Goal: Navigation & Orientation: Find specific page/section

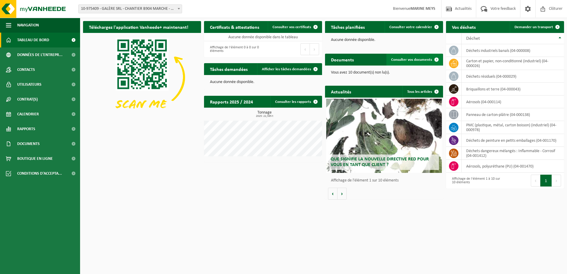
click at [429, 55] on link "Consulter vos documents" at bounding box center [415, 60] width 56 height 12
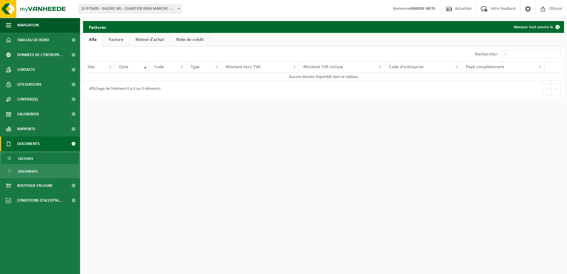
click at [120, 41] on link "Facture" at bounding box center [116, 40] width 26 height 14
click at [146, 39] on link "Relevé d'achat" at bounding box center [150, 40] width 40 height 14
click at [181, 39] on link "Note de crédit" at bounding box center [190, 40] width 39 height 14
click at [34, 38] on span "Tableau de bord" at bounding box center [33, 40] width 32 height 15
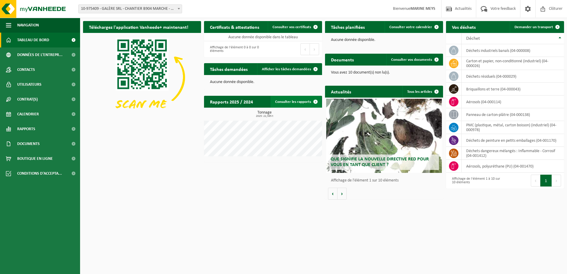
click at [281, 101] on link "Consulter les rapports" at bounding box center [296, 102] width 51 height 12
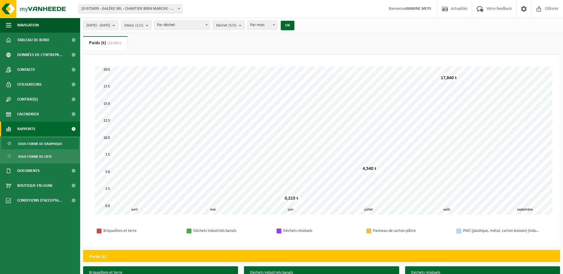
click at [209, 22] on span "Par déchet" at bounding box center [182, 25] width 55 height 8
click at [248, 47] on ul "Poids (t) (22,595 t) Volume (m³)" at bounding box center [321, 45] width 477 height 18
click at [36, 143] on span "Sous forme de graphique" at bounding box center [40, 143] width 44 height 11
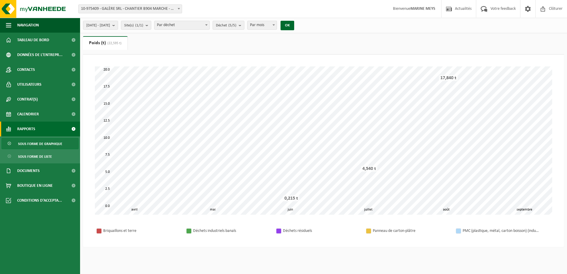
click at [35, 155] on span "Sous forme de liste" at bounding box center [35, 156] width 34 height 11
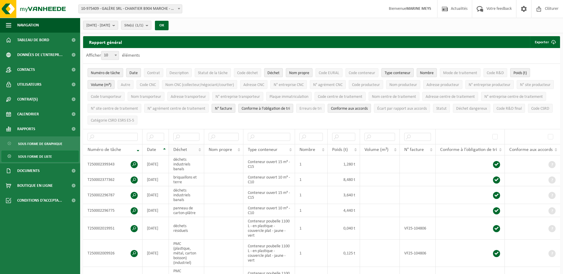
click at [201, 149] on th "Déchet" at bounding box center [186, 149] width 35 height 11
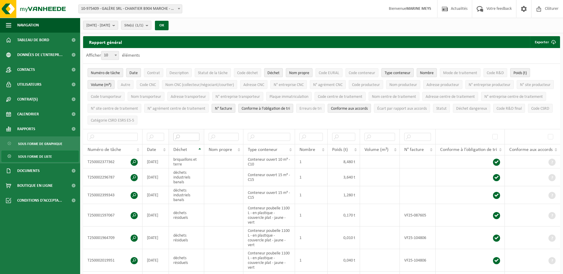
click at [193, 134] on input "text" at bounding box center [186, 137] width 26 height 8
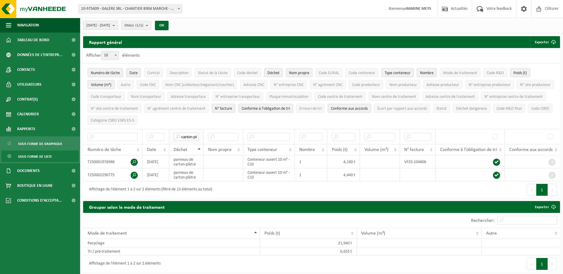
scroll to position [0, 1]
type input "carton-plâ"
click at [266, 183] on div "Affichage de l'élément 1 à 2 sur 2 éléments (filtré de 13 éléments au total)" at bounding box center [202, 190] width 239 height 17
click at [413, 159] on td "VF25-104806" at bounding box center [418, 161] width 36 height 13
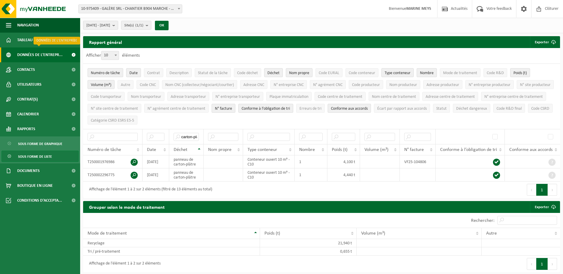
click at [48, 56] on span "Données de l'entrepr..." at bounding box center [39, 54] width 45 height 15
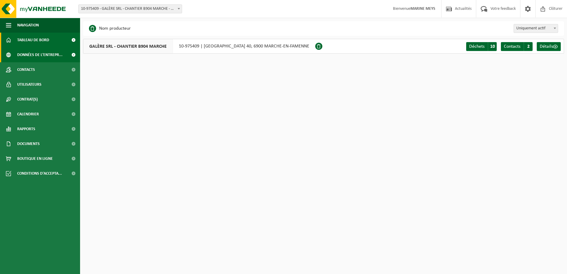
click at [46, 44] on span "Tableau de bord" at bounding box center [33, 40] width 32 height 15
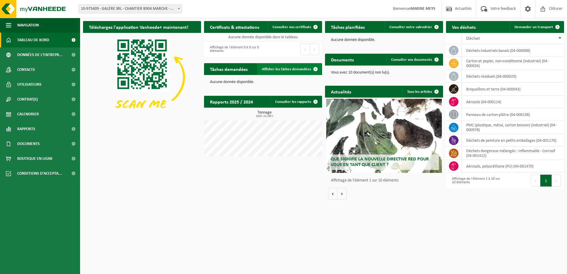
click at [293, 67] on span "Afficher les tâches demandées" at bounding box center [286, 69] width 49 height 4
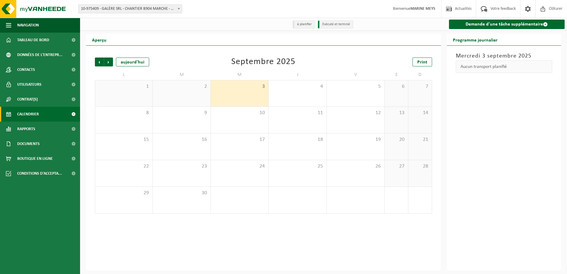
click at [342, 24] on li "Exécuté et terminé" at bounding box center [335, 24] width 35 height 8
click at [97, 61] on span "Précédent" at bounding box center [99, 62] width 9 height 9
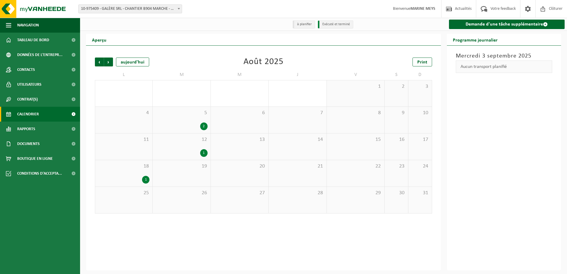
click at [204, 126] on div "2" at bounding box center [203, 127] width 7 height 8
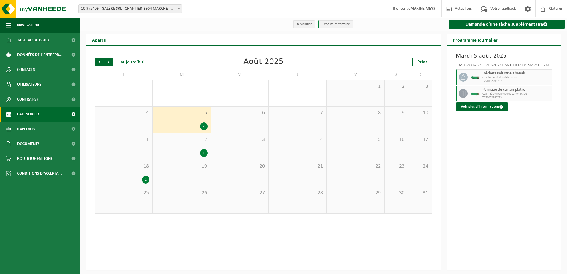
click at [492, 94] on span "C15 + Bâche panneau de carton-plâtre" at bounding box center [517, 94] width 68 height 4
click at [476, 105] on button "Voir plus d'informations" at bounding box center [482, 106] width 51 height 9
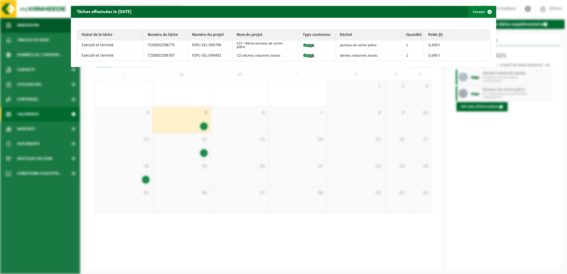
click at [485, 12] on span "button" at bounding box center [490, 12] width 12 height 12
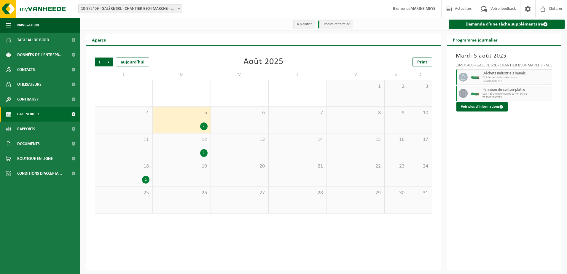
click at [168, 138] on span "12" at bounding box center [182, 139] width 52 height 7
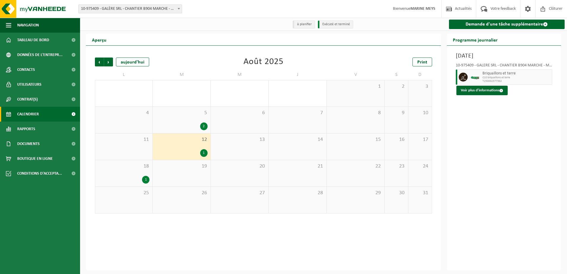
click at [131, 174] on div "18 1" at bounding box center [123, 173] width 57 height 26
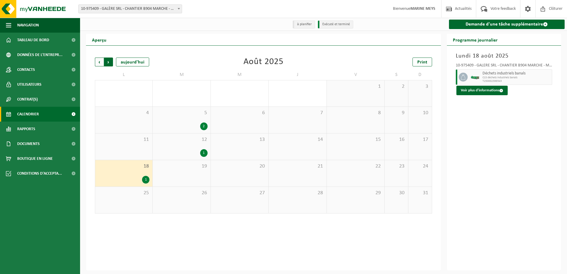
click at [98, 61] on span "Précédent" at bounding box center [99, 62] width 9 height 9
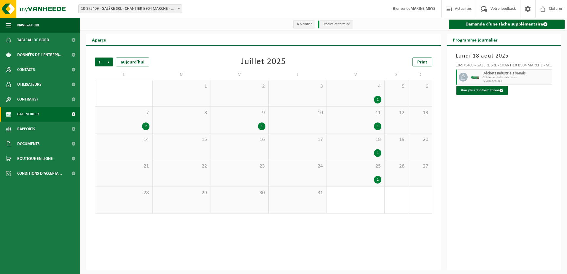
click at [370, 91] on div "4 1" at bounding box center [356, 93] width 58 height 26
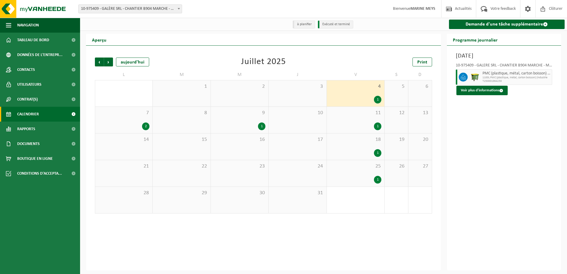
click at [364, 121] on div "11 1" at bounding box center [356, 120] width 58 height 26
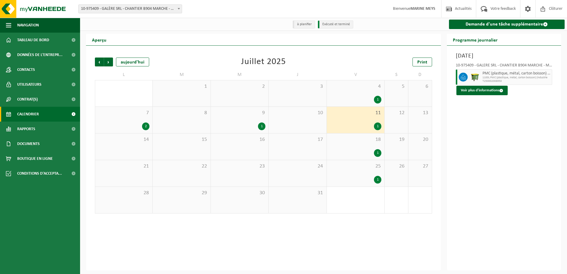
click at [366, 136] on div "18 1" at bounding box center [356, 147] width 58 height 26
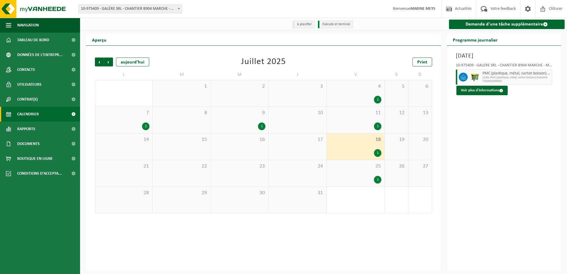
click at [366, 171] on div "25 1" at bounding box center [356, 173] width 58 height 26
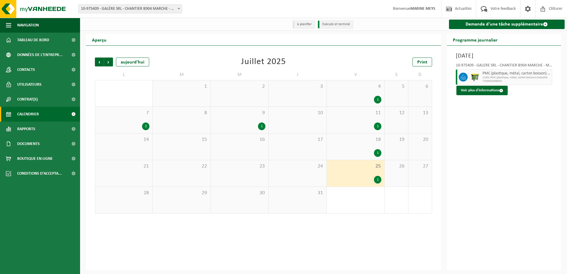
click at [240, 126] on div "1" at bounding box center [240, 127] width 52 height 8
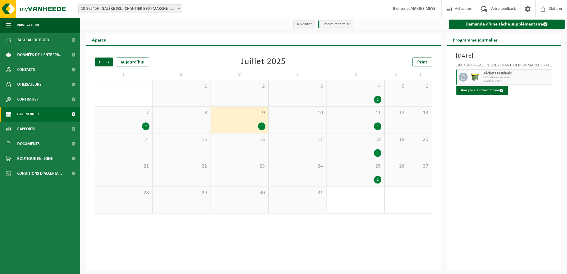
click at [113, 122] on div "7 2" at bounding box center [123, 120] width 57 height 26
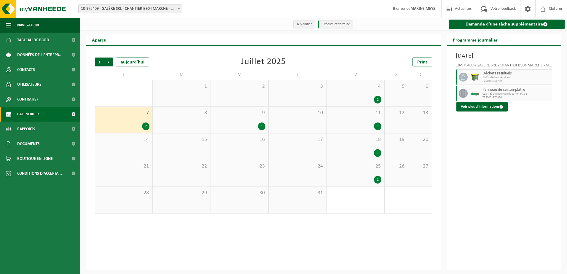
click at [500, 93] on span "C15 + Bâche panneau de carton-plâtre" at bounding box center [517, 94] width 68 height 4
click at [45, 132] on link "Rapports" at bounding box center [40, 129] width 80 height 15
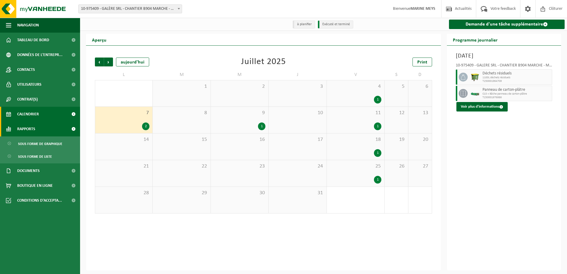
click at [24, 128] on span "Rapports" at bounding box center [26, 129] width 18 height 15
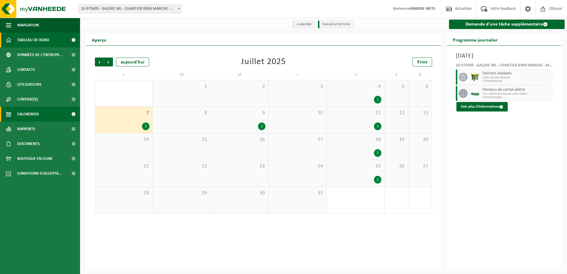
click at [33, 40] on span "Tableau de bord" at bounding box center [33, 40] width 32 height 15
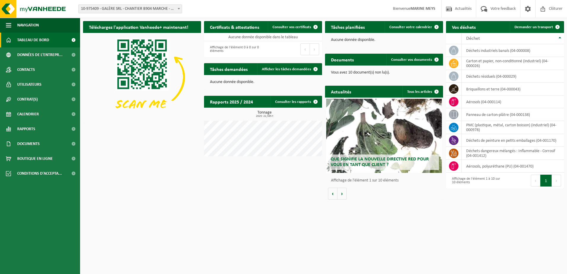
click at [455, 226] on html "Site: 10-975409 - GALÈRE SRL - CHANTIER B904 MARCHE - MARCHE-EN-FAMENNE 10-9754…" at bounding box center [283, 137] width 567 height 274
click at [453, 64] on icon at bounding box center [454, 64] width 6 height 6
click at [24, 97] on span "Contrat(s)" at bounding box center [27, 99] width 20 height 15
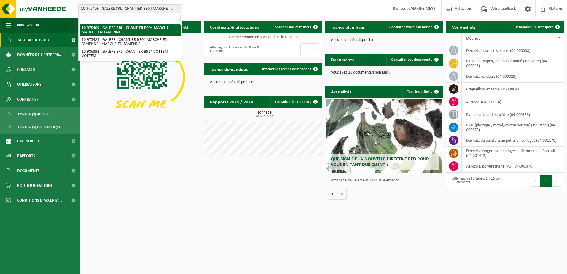
click at [178, 8] on b at bounding box center [179, 8] width 2 height 1
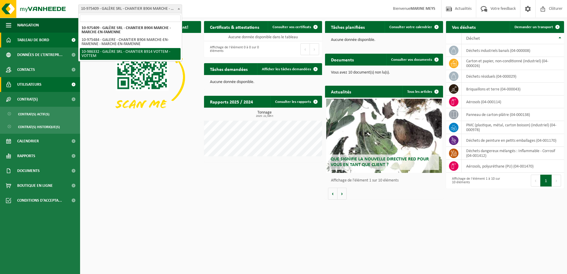
click at [34, 86] on span "Utilisateurs" at bounding box center [29, 84] width 24 height 15
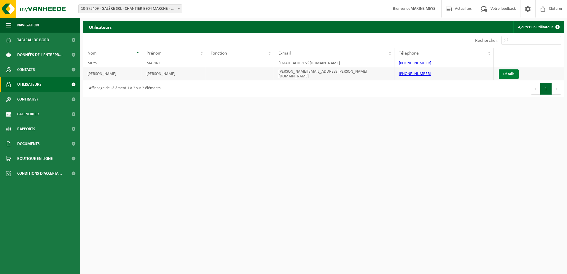
click at [507, 75] on link "Détails" at bounding box center [509, 73] width 20 height 9
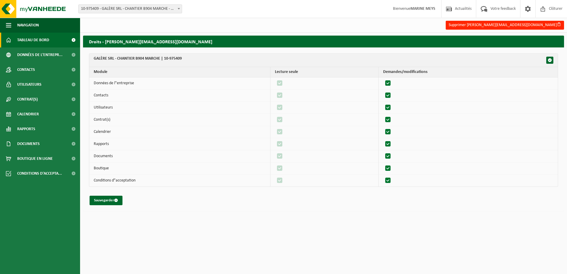
click at [38, 41] on span "Tableau de bord" at bounding box center [33, 40] width 32 height 15
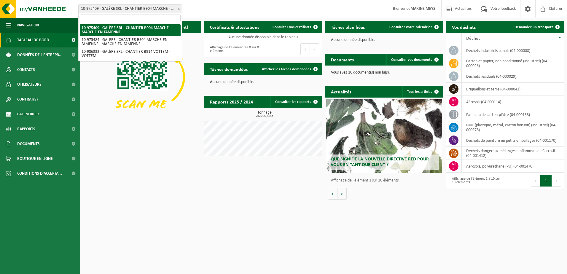
click at [180, 5] on span at bounding box center [179, 9] width 6 height 8
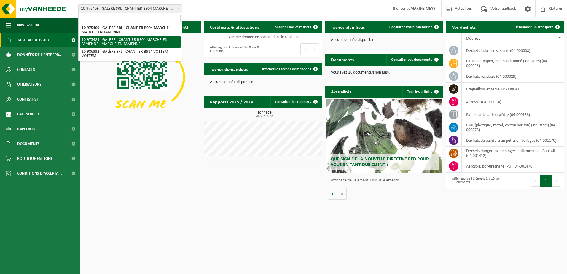
select select "158240"
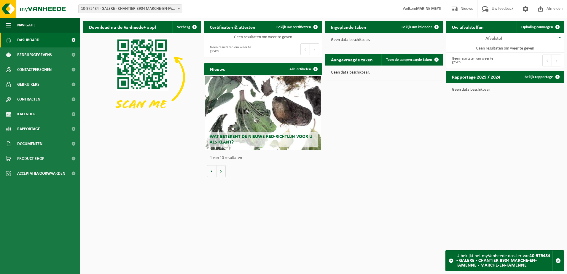
click at [164, 9] on span "10-975484 - GALERE - CHANTIER B904 MARCHE-EN-FAMENNE - MARCHE-EN-FAMENNE" at bounding box center [130, 9] width 103 height 8
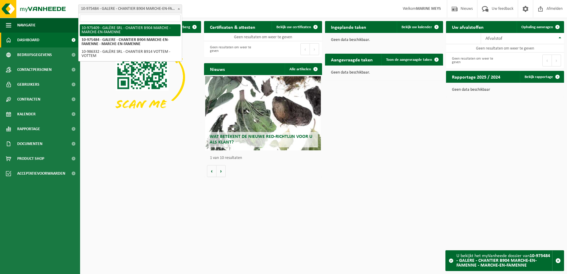
select select "158191"
